Goal: Task Accomplishment & Management: Manage account settings

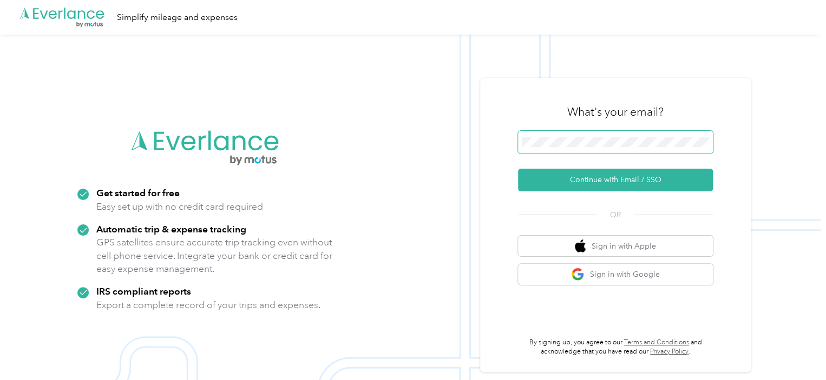
click at [533, 135] on span at bounding box center [615, 142] width 195 height 23
click at [518, 169] on button "Continue with Email / SSO" at bounding box center [615, 180] width 195 height 23
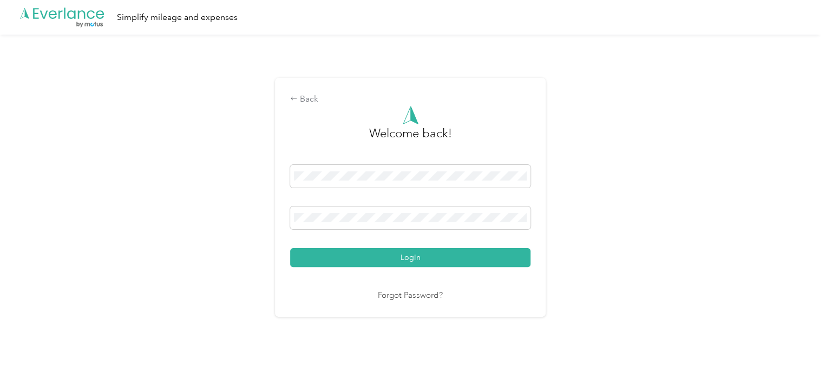
click at [290, 248] on button "Login" at bounding box center [410, 257] width 240 height 19
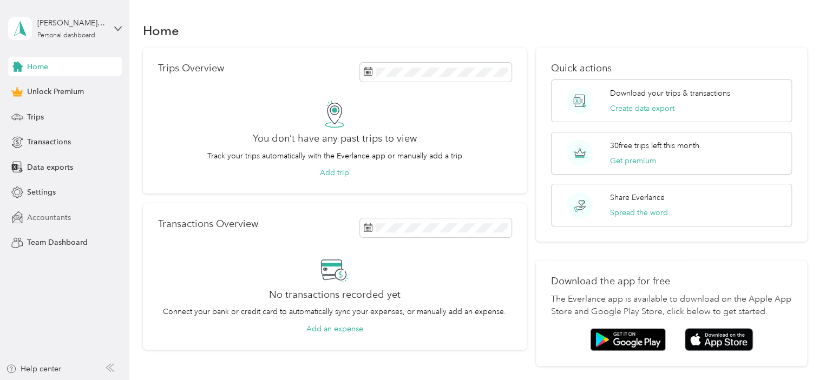
click at [68, 221] on span "Accountants" at bounding box center [49, 217] width 44 height 11
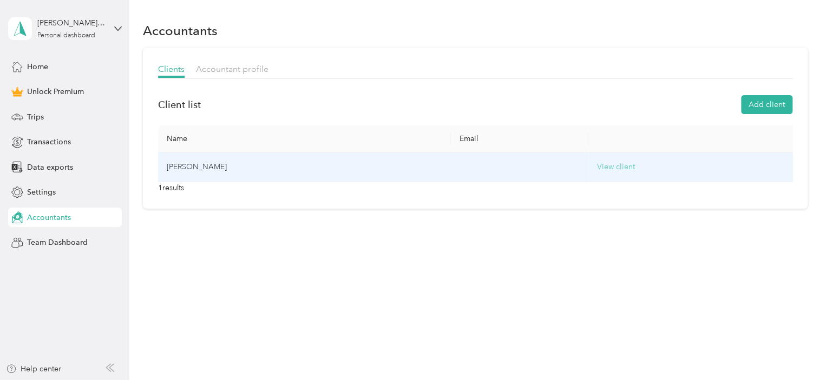
click at [597, 167] on button "View client" at bounding box center [616, 167] width 38 height 12
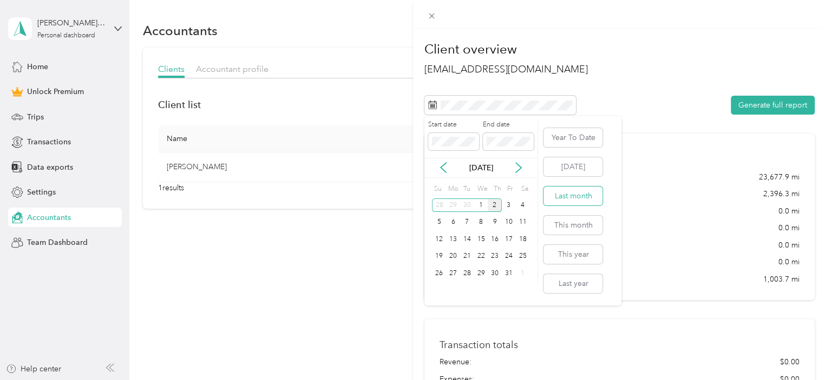
click at [565, 203] on button "Last month" at bounding box center [572, 196] width 59 height 19
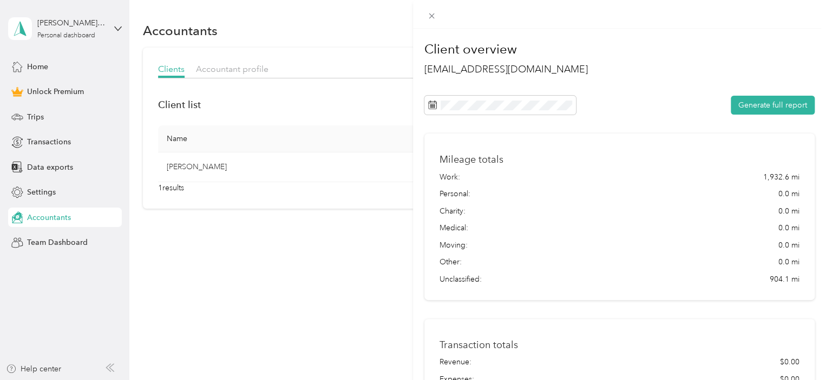
click at [593, 149] on div "Mileage totals Work: 1,932.6 mi Personal: 0.0 mi Charity: 0.0 mi Medical: 0.0 m…" at bounding box center [619, 217] width 390 height 167
click at [643, 113] on div "Generate full report" at bounding box center [619, 105] width 390 height 19
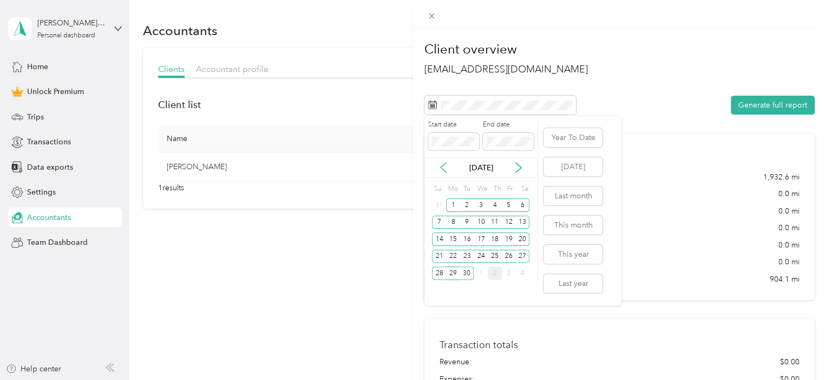
click at [440, 166] on icon at bounding box center [443, 167] width 11 height 11
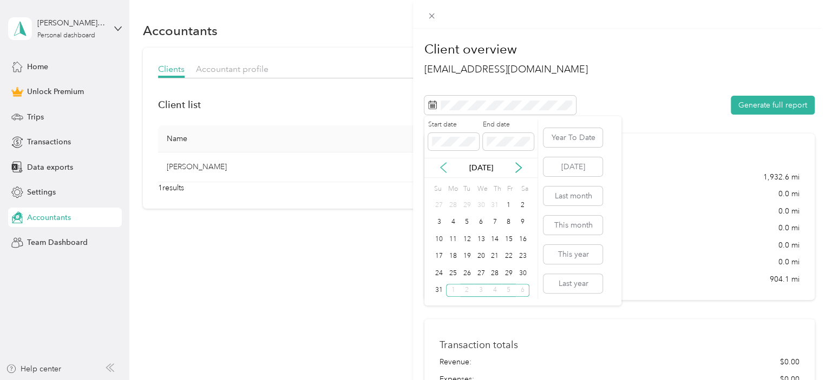
click at [440, 166] on icon at bounding box center [443, 167] width 11 height 11
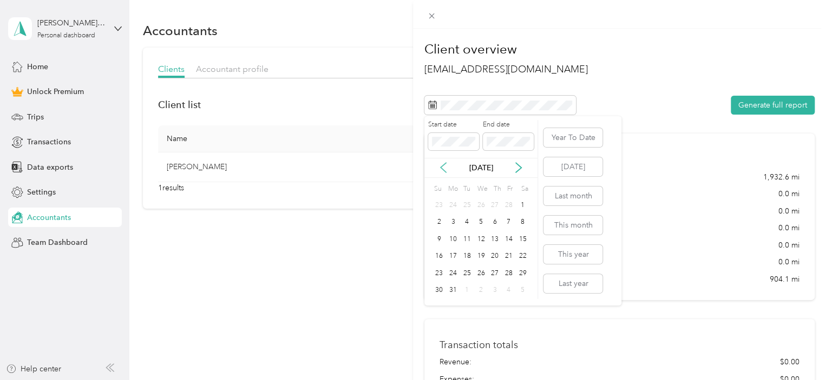
click at [440, 166] on icon at bounding box center [443, 167] width 11 height 11
click at [479, 203] on div "1" at bounding box center [481, 206] width 14 height 14
click at [518, 173] on icon at bounding box center [518, 167] width 11 height 11
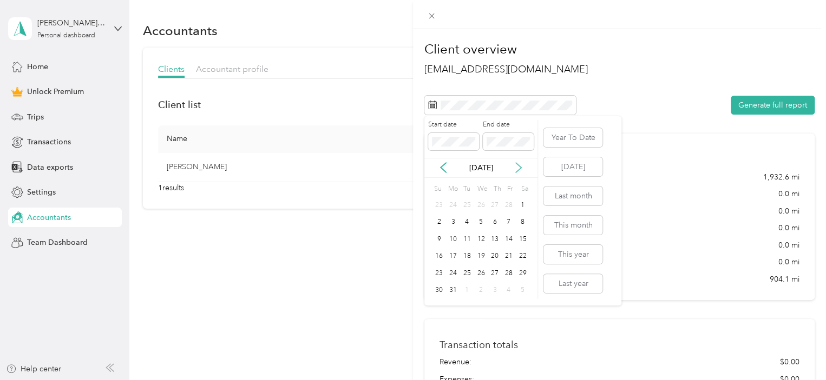
click at [518, 173] on icon at bounding box center [518, 167] width 11 height 11
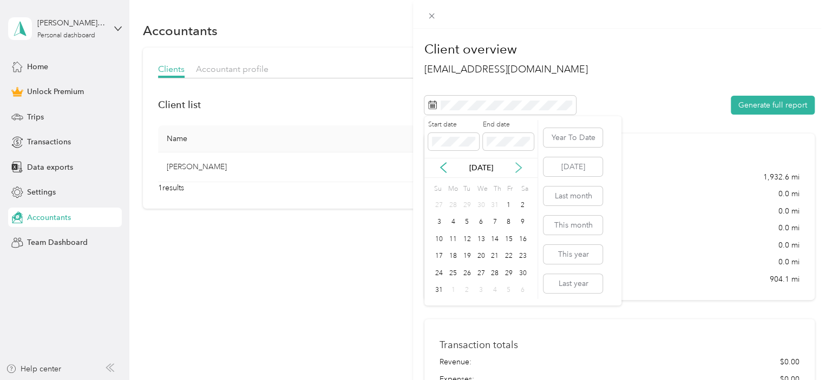
click at [518, 173] on icon at bounding box center [518, 167] width 11 height 11
click at [470, 273] on div "30" at bounding box center [467, 274] width 14 height 14
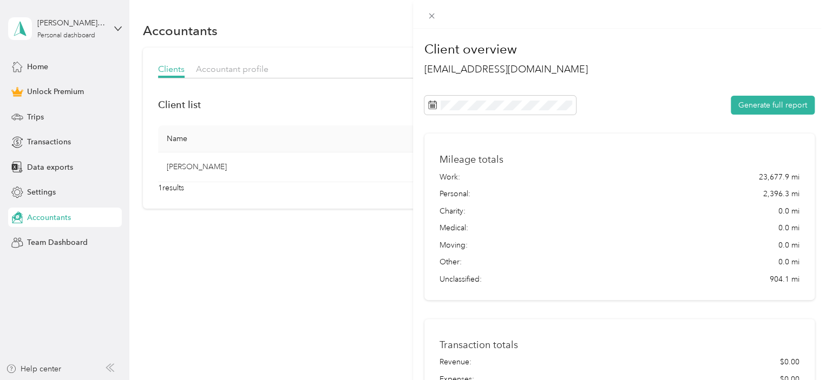
click at [612, 106] on div "Generate full report" at bounding box center [619, 105] width 390 height 19
